Goal: Navigation & Orientation: Find specific page/section

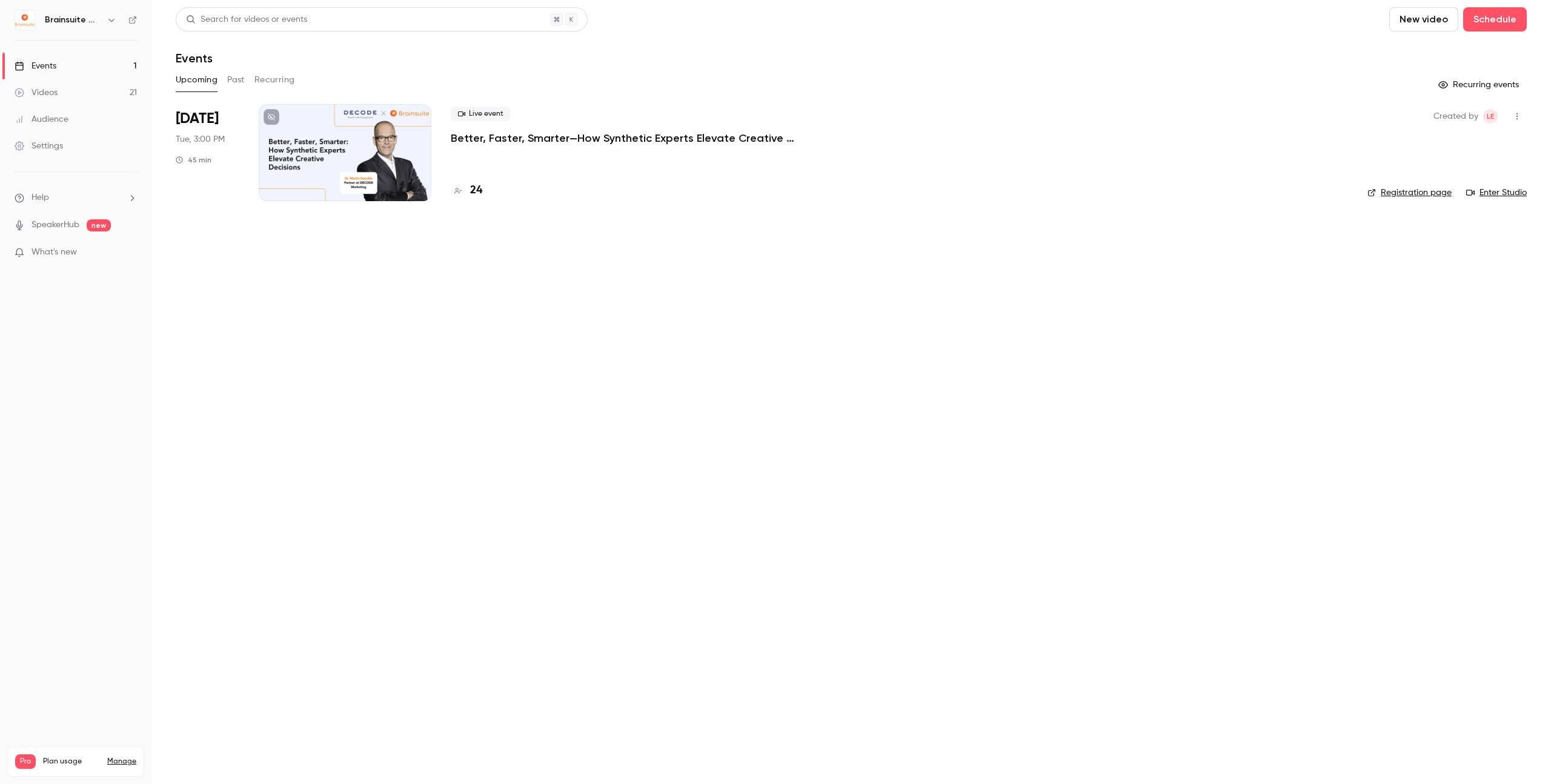
click at [579, 144] on p "Better, Faster, Smarter—How Synthetic Experts Elevate Creative Decisions" at bounding box center [632, 138] width 364 height 14
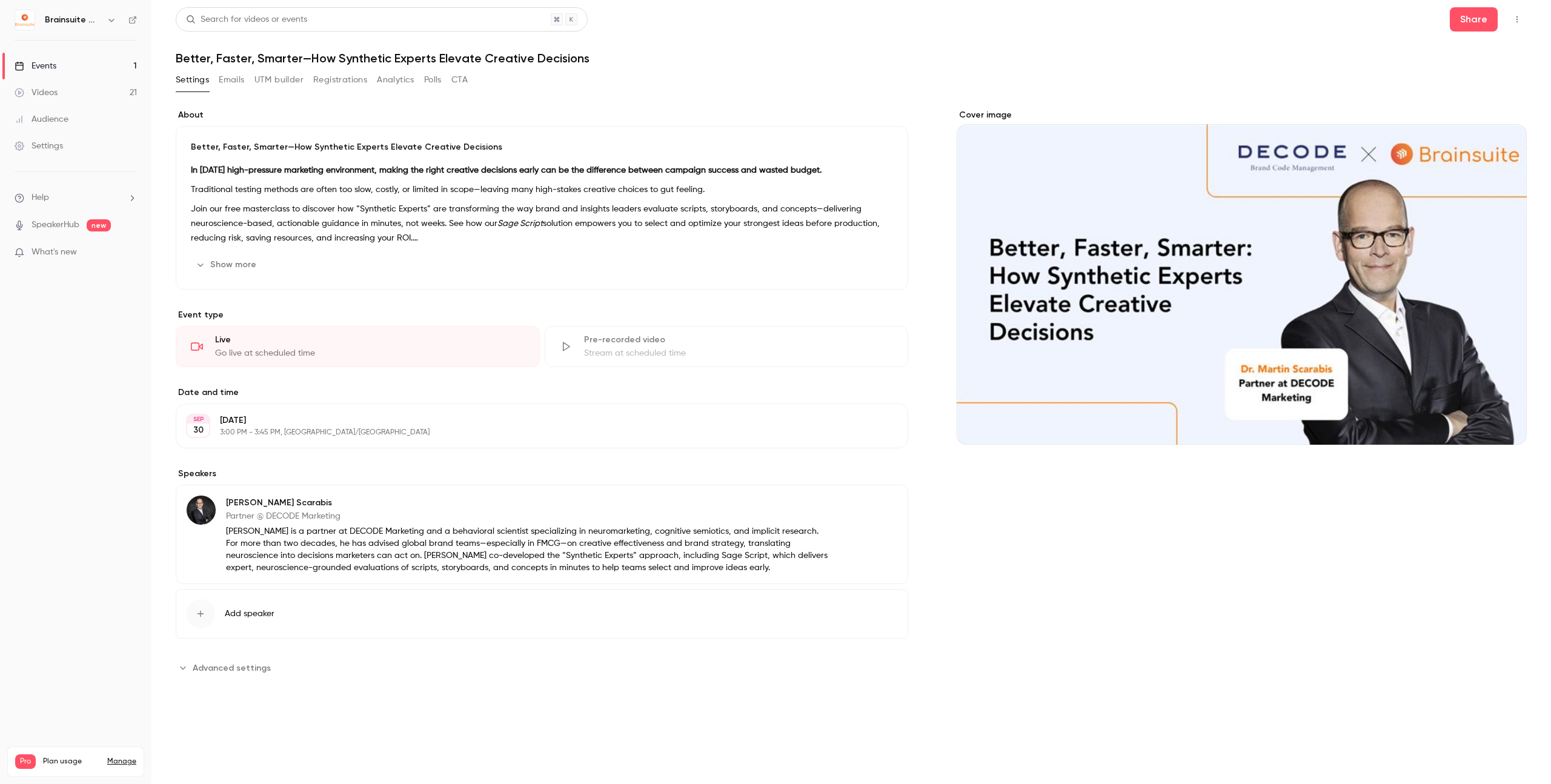
click at [103, 253] on p "What's new" at bounding box center [66, 252] width 103 height 12
click at [1380, 599] on div at bounding box center [776, 392] width 1551 height 784
